Goal: Task Accomplishment & Management: Manage account settings

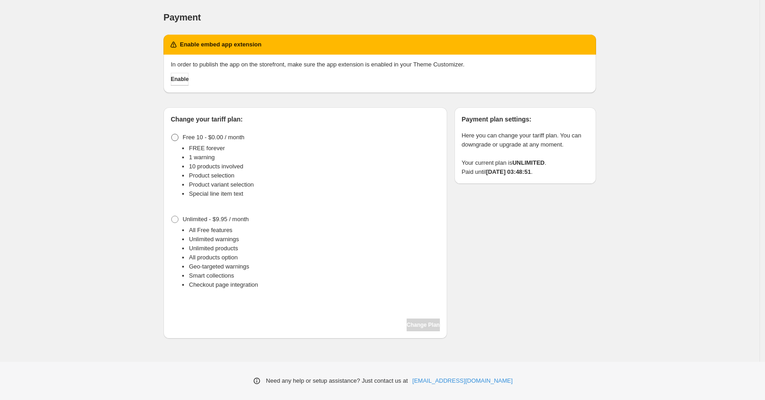
click at [176, 134] on span at bounding box center [174, 137] width 7 height 7
click at [413, 322] on span "Change Plan" at bounding box center [422, 324] width 33 height 7
click at [422, 328] on span "Change Plan" at bounding box center [422, 324] width 33 height 7
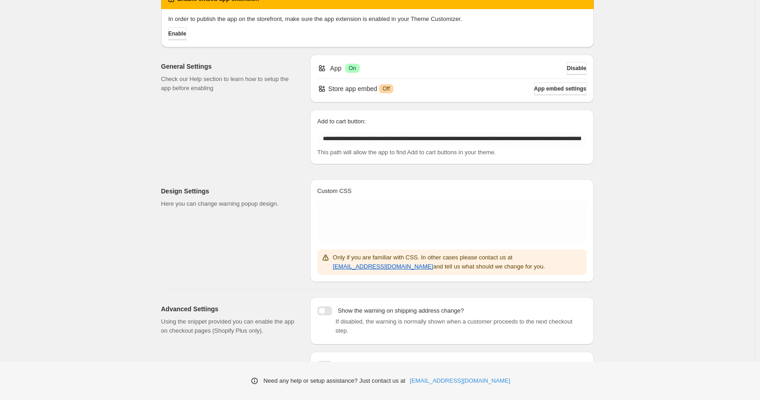
scroll to position [103, 0]
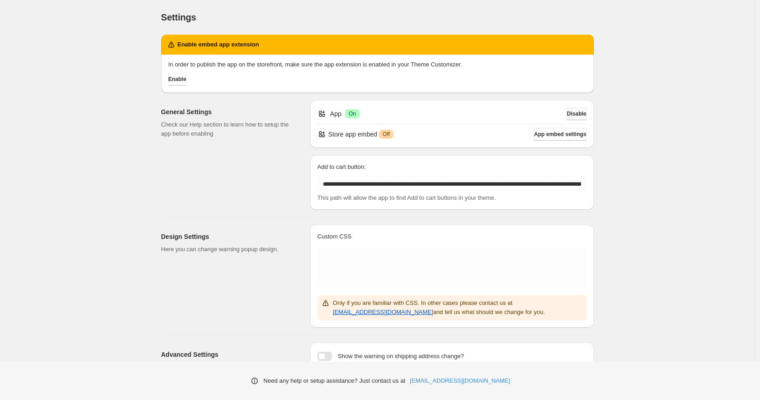
click at [575, 117] on span "Disable" at bounding box center [577, 113] width 20 height 7
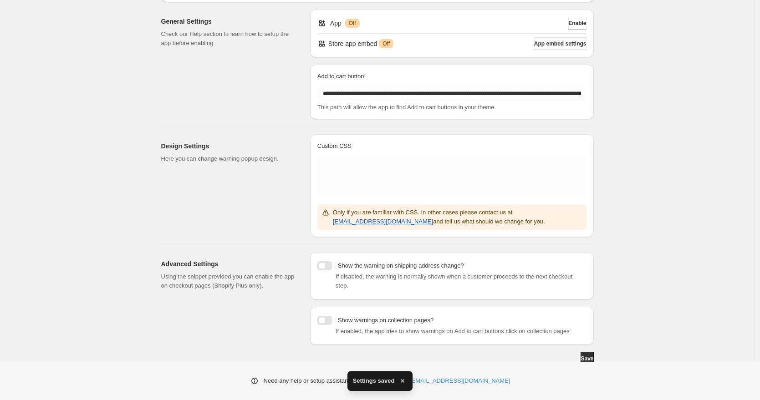
scroll to position [103, 0]
